Goal: Task Accomplishment & Management: Manage account settings

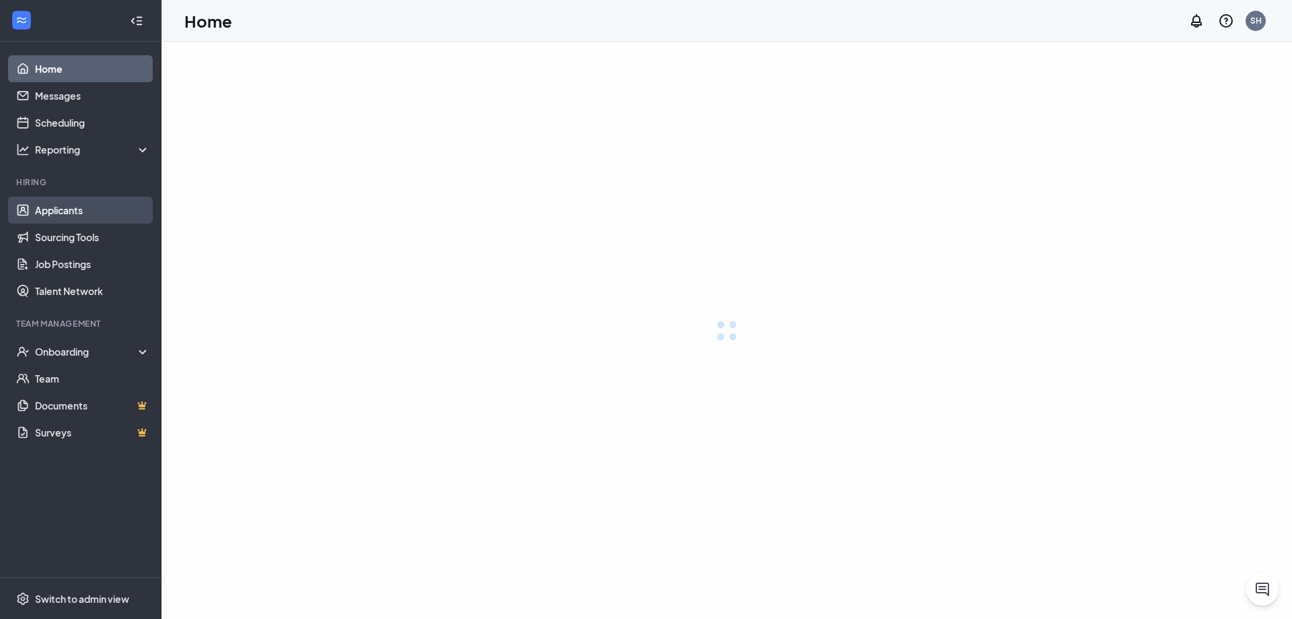
click at [63, 213] on link "Applicants" at bounding box center [92, 210] width 115 height 27
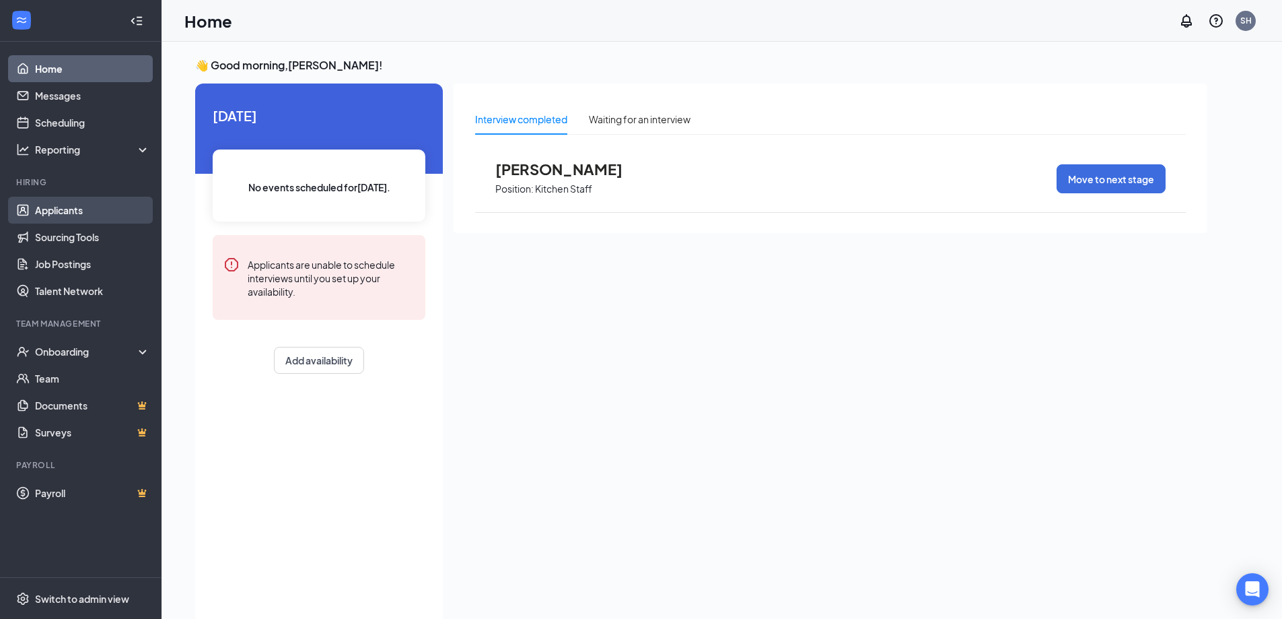
click at [73, 215] on link "Applicants" at bounding box center [92, 210] width 115 height 27
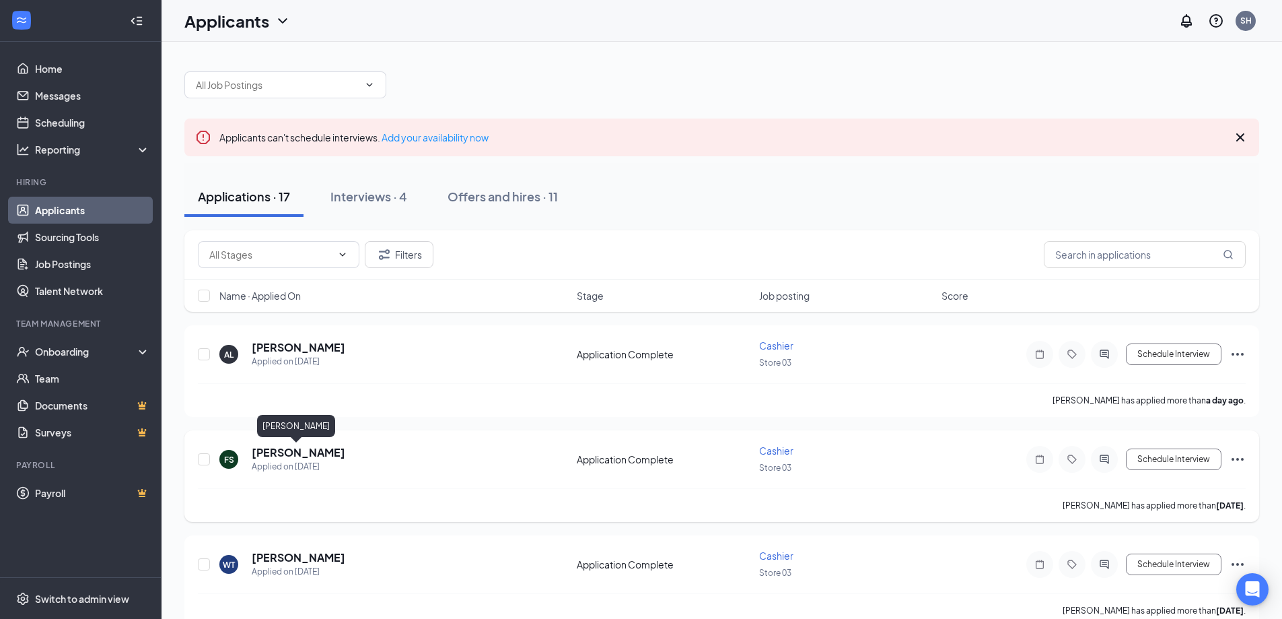
click at [317, 452] on h5 "[PERSON_NAME]" at bounding box center [299, 452] width 94 height 15
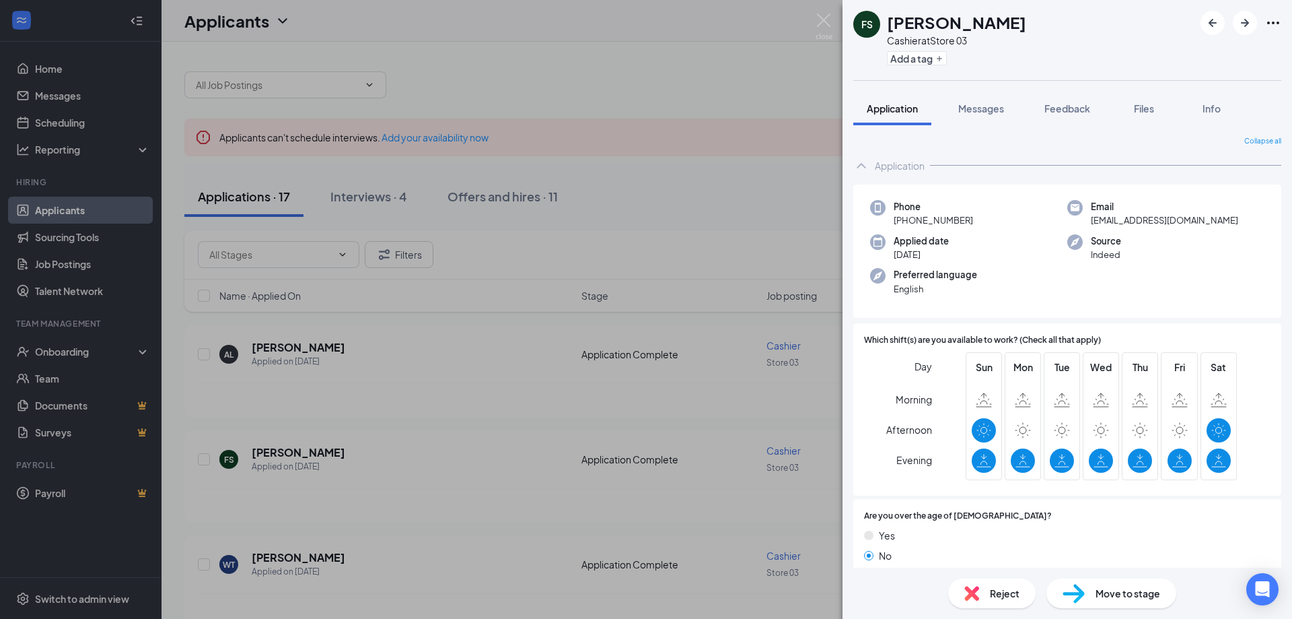
click at [283, 387] on div "FS [PERSON_NAME] Cashier at Store 03 Add a tag Application Messages Feedback Fi…" at bounding box center [646, 309] width 1292 height 619
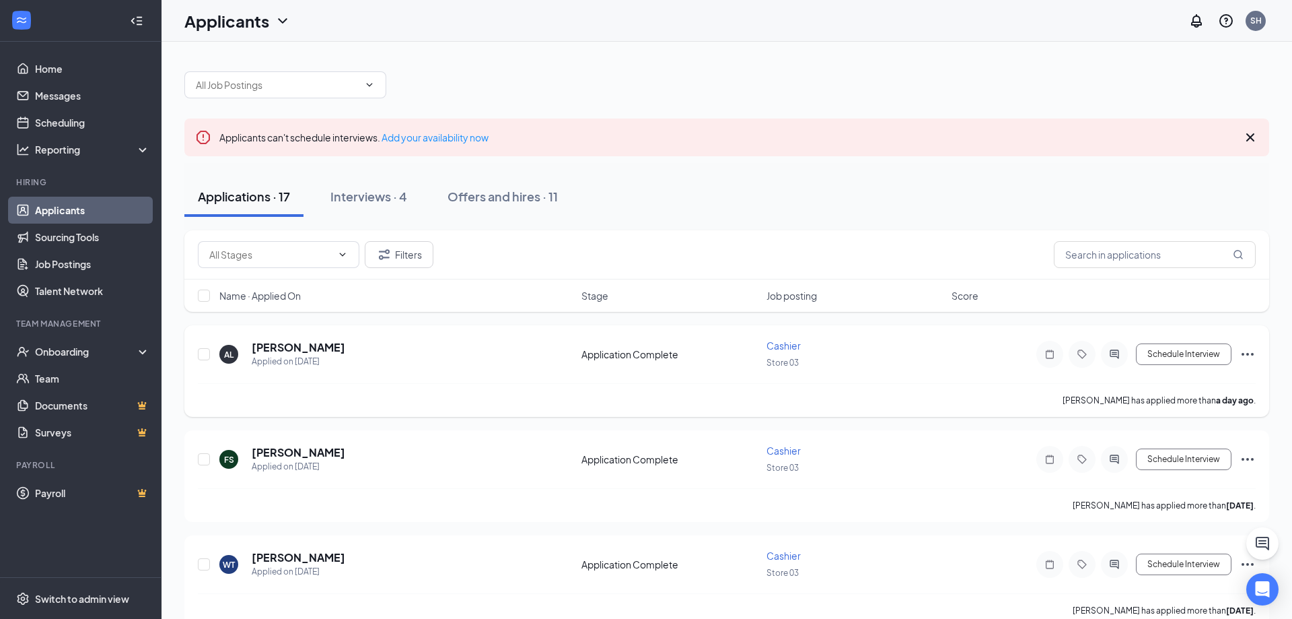
click at [285, 351] on h5 "[PERSON_NAME]" at bounding box center [299, 347] width 94 height 15
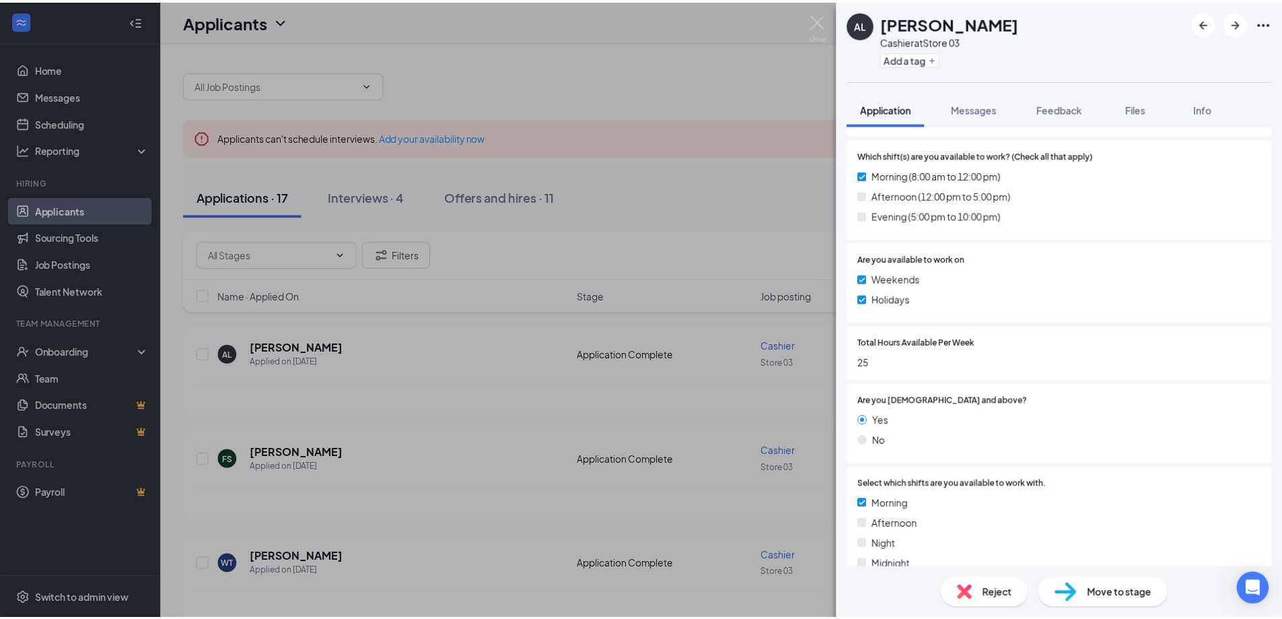
scroll to position [899, 0]
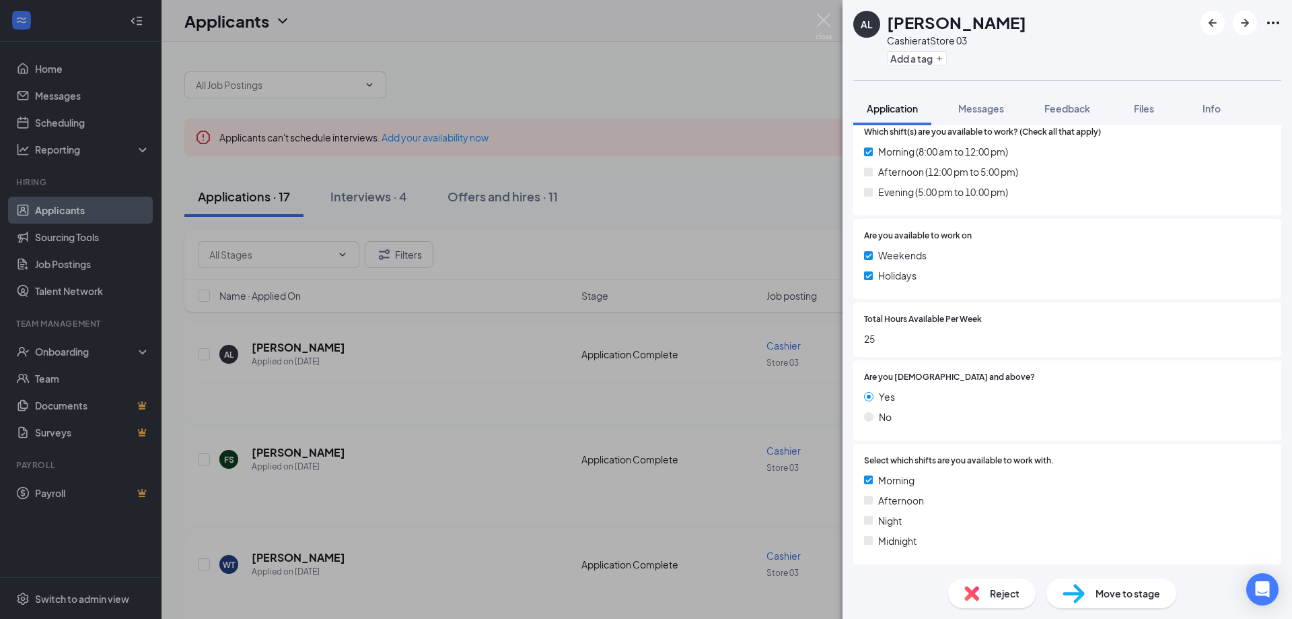
click at [519, 365] on div "AL [PERSON_NAME] at Store 03 Add a tag Application Messages Feedback Files Info…" at bounding box center [646, 309] width 1292 height 619
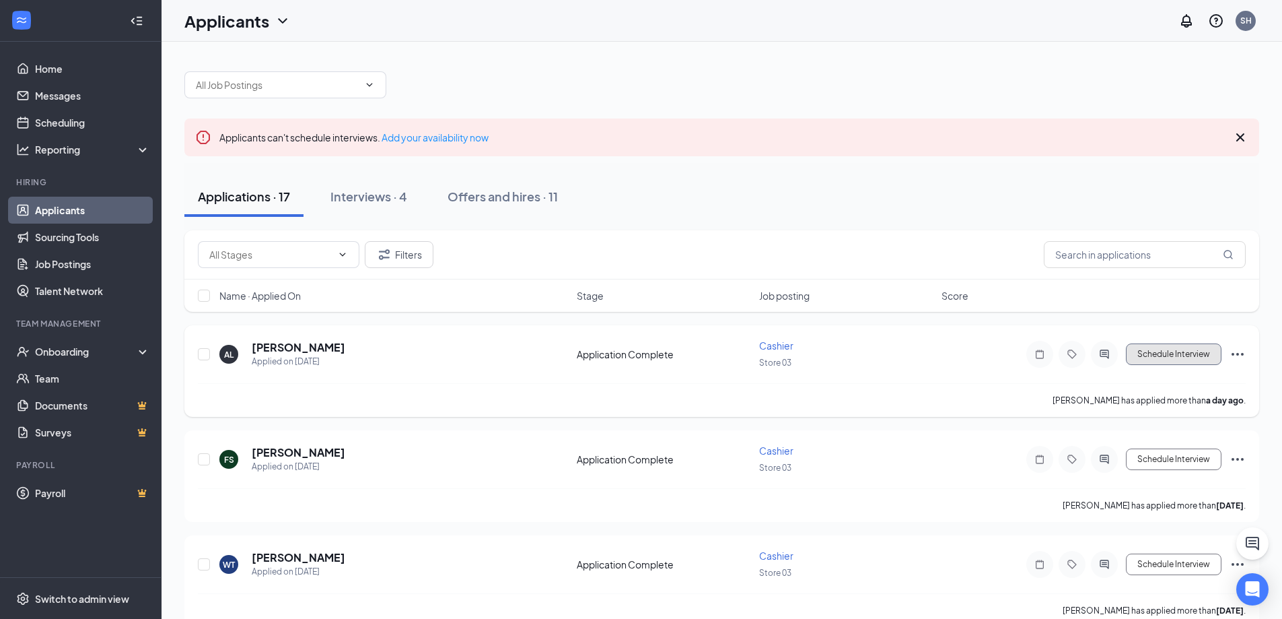
click at [1197, 357] on button "Schedule Interview" at bounding box center [1174, 354] width 96 height 22
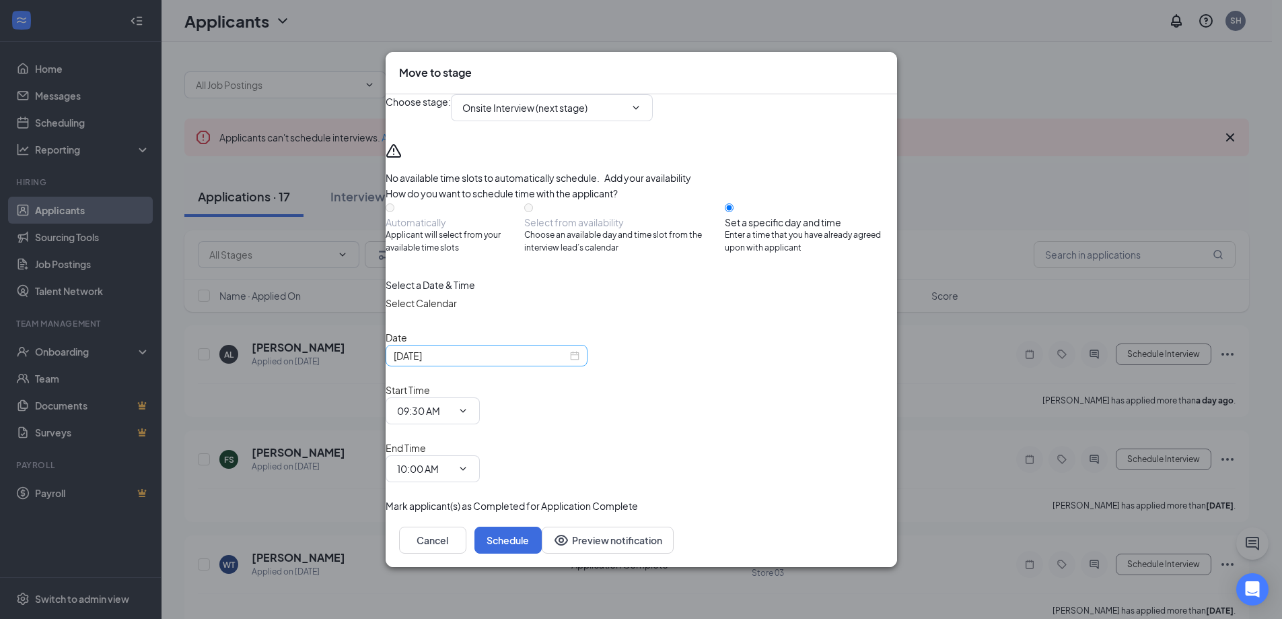
click at [517, 363] on input "[DATE]" at bounding box center [481, 355] width 174 height 15
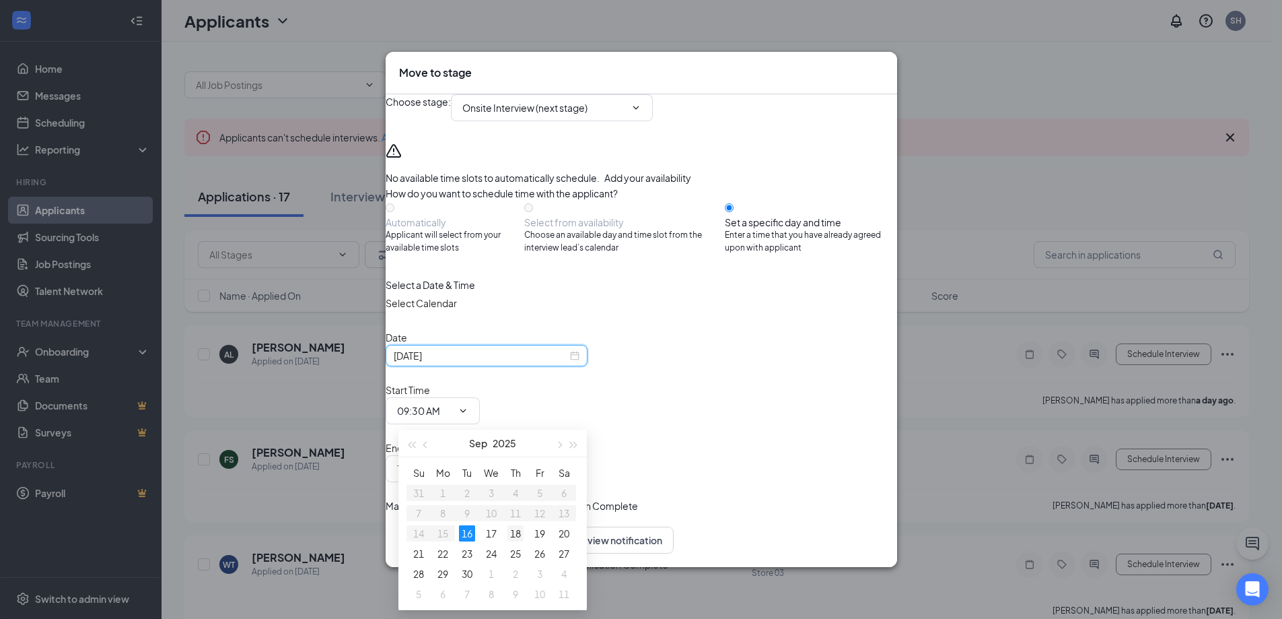
type input "[DATE]"
click at [519, 536] on div "18" at bounding box center [515, 533] width 16 height 16
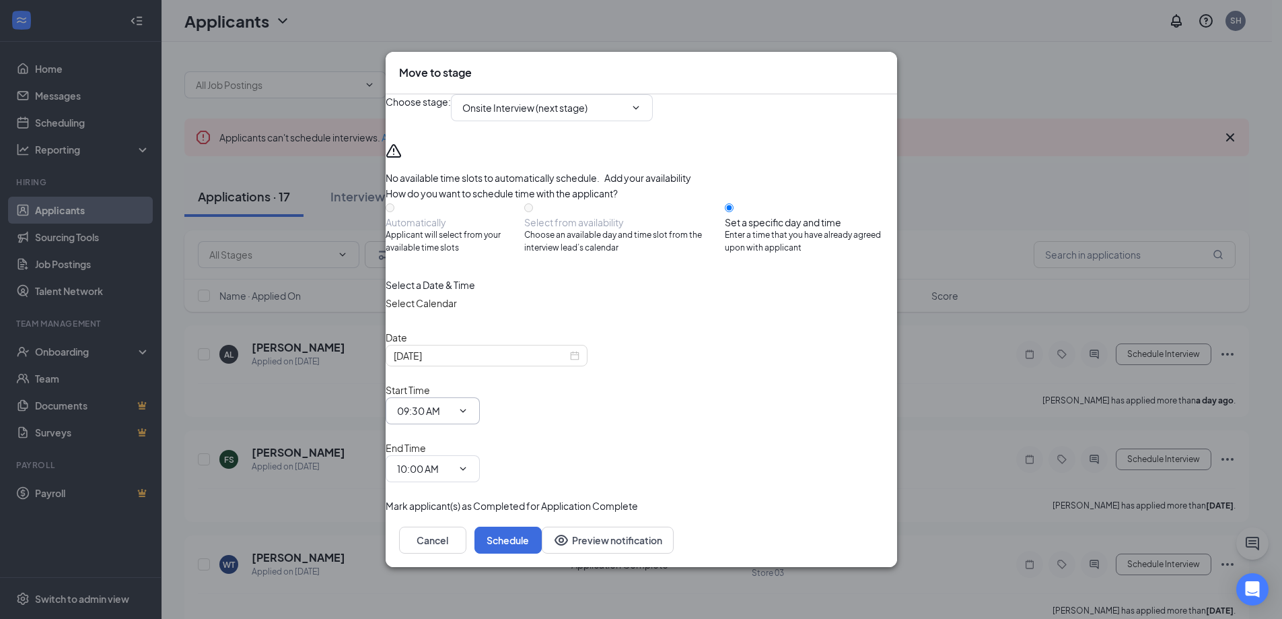
click at [468, 411] on icon "ChevronDown" at bounding box center [463, 410] width 11 height 11
click at [468, 413] on span at bounding box center [461, 410] width 13 height 11
click at [468, 413] on icon "ChevronDown" at bounding box center [463, 410] width 11 height 11
click at [452, 411] on input "09:30 AM" at bounding box center [424, 410] width 55 height 15
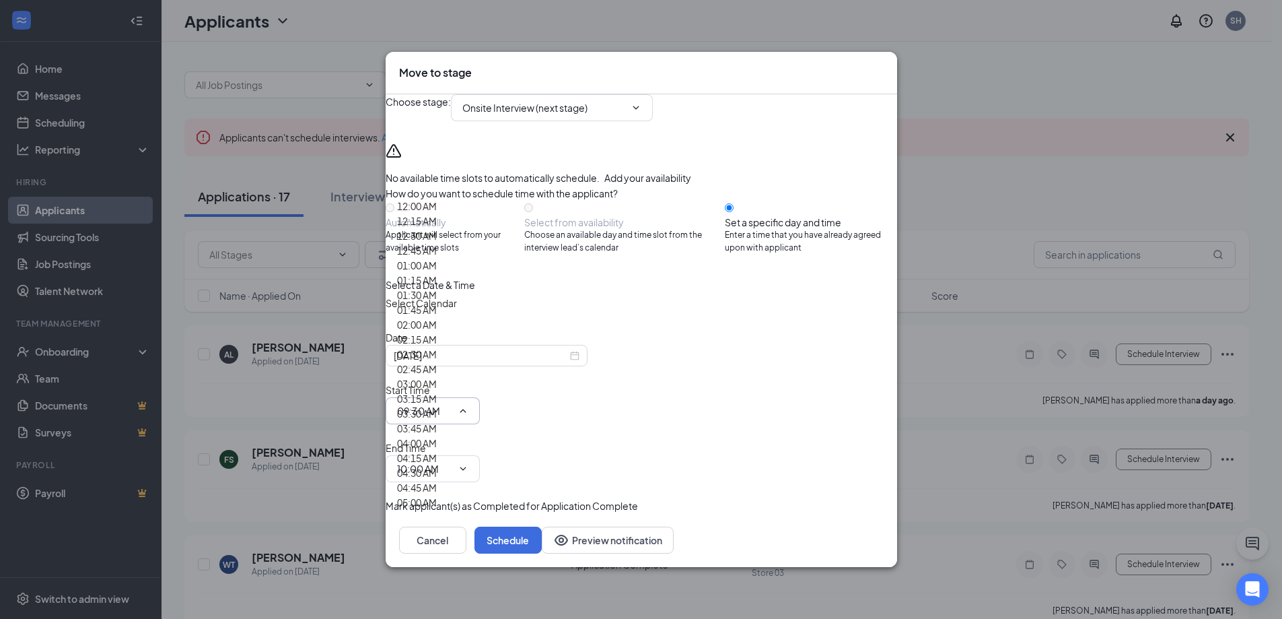
scroll to position [1144, 0]
click at [800, 292] on div "Select a Date & Time" at bounding box center [642, 284] width 512 height 15
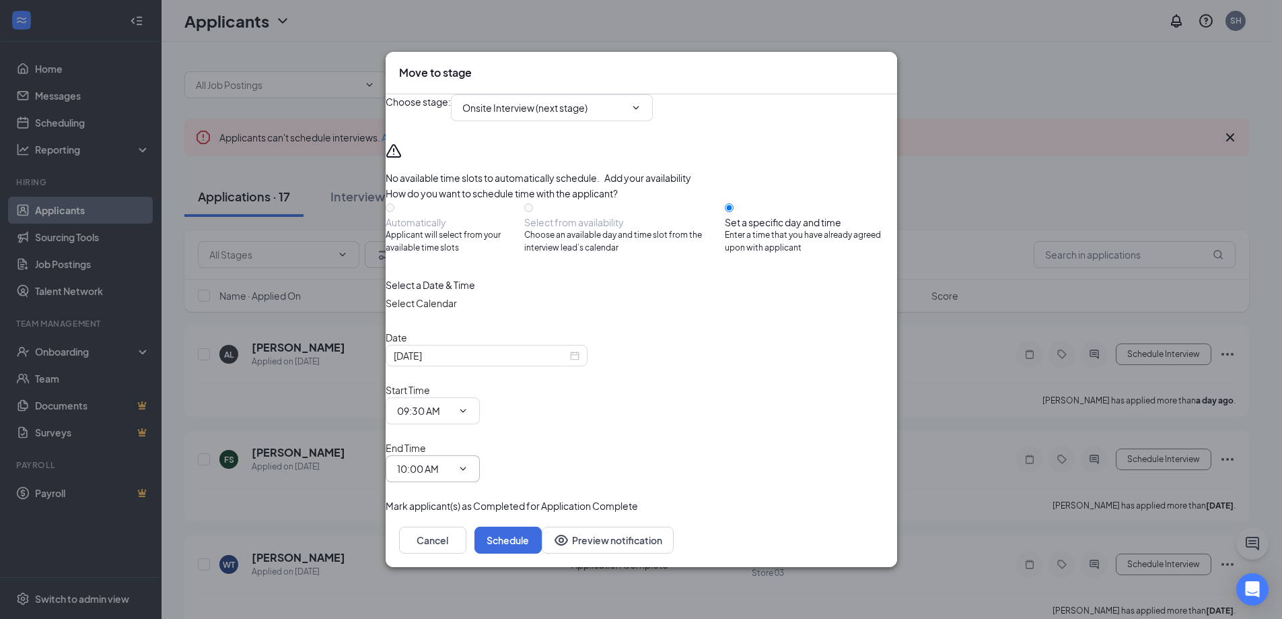
click at [480, 455] on span "10:00 AM" at bounding box center [433, 468] width 94 height 27
click at [452, 461] on input "10:00 AM" at bounding box center [424, 468] width 55 height 15
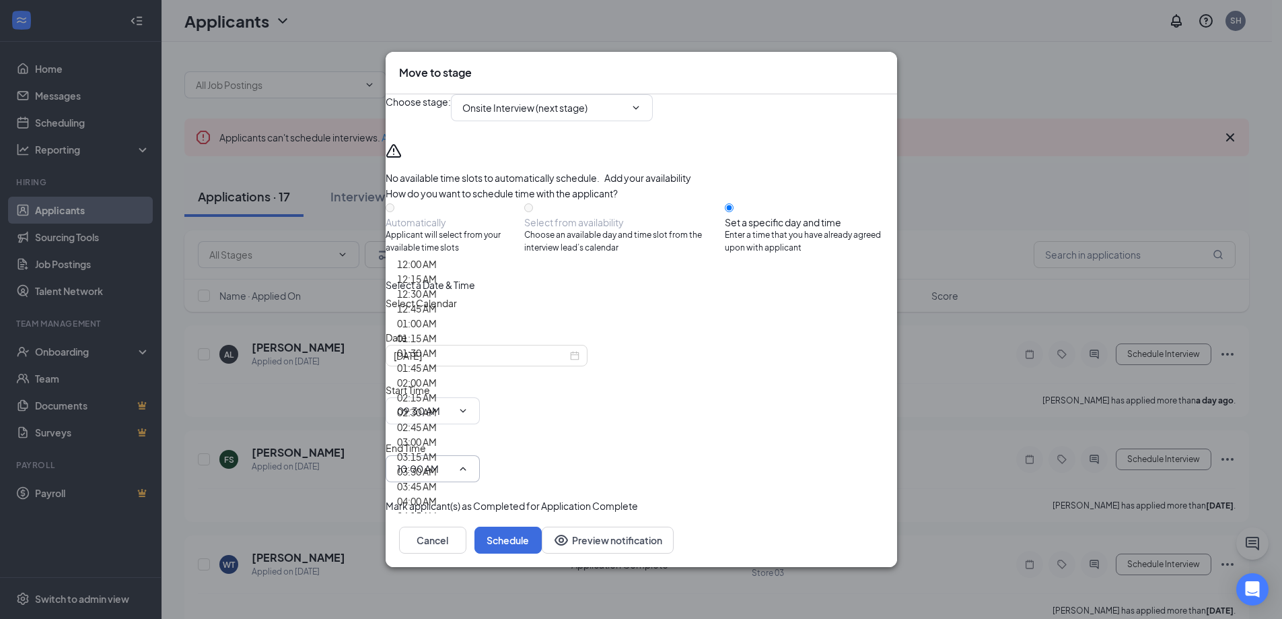
scroll to position [1077, 0]
type input "09:45 AM"
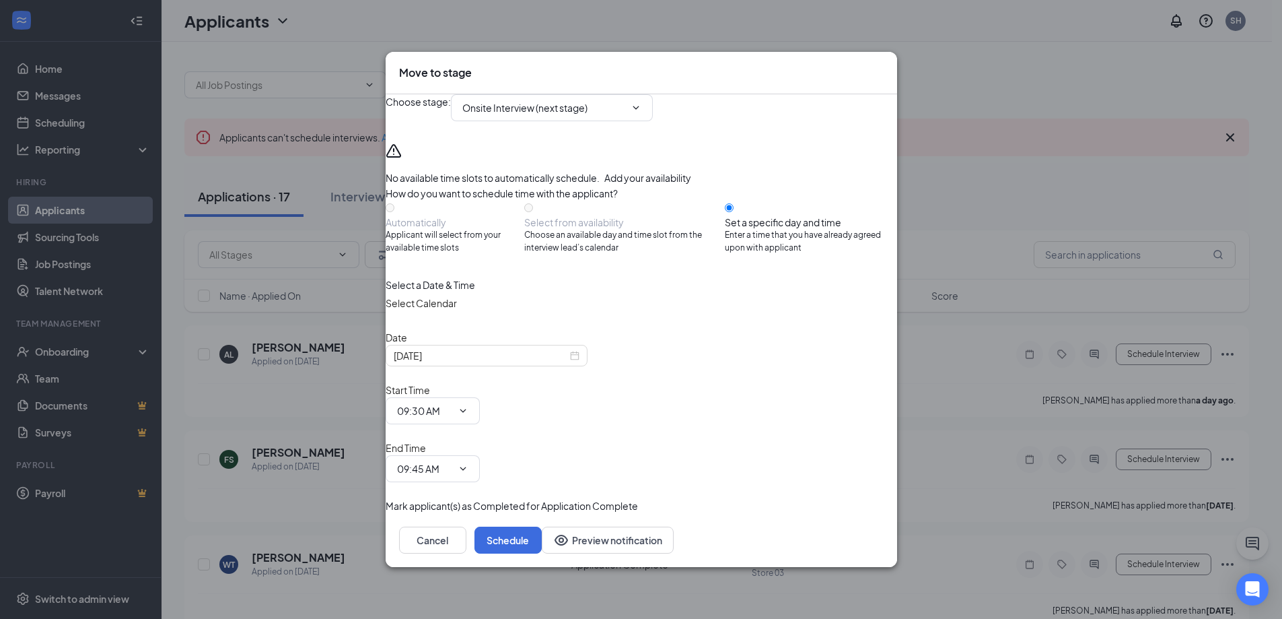
click at [884, 65] on icon "Cross" at bounding box center [884, 65] width 0 height 0
